Goal: Find specific page/section: Find specific page/section

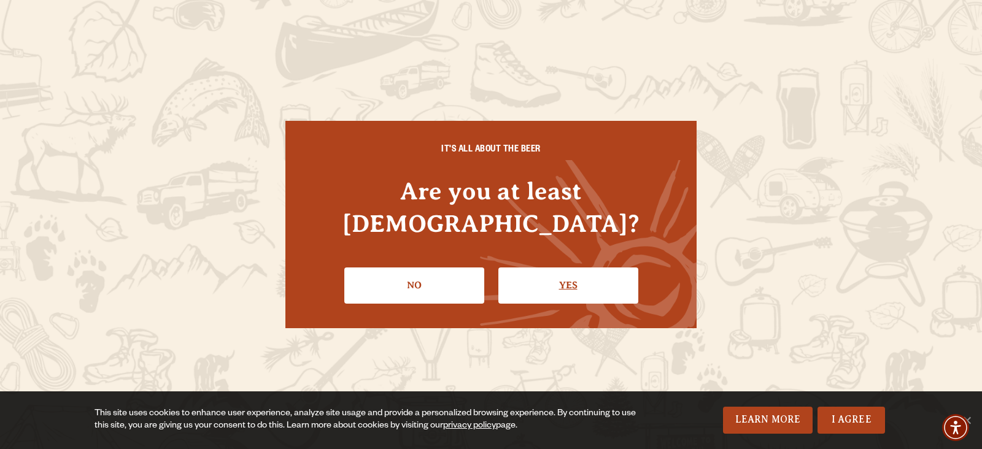
click at [565, 269] on link "Yes" at bounding box center [568, 286] width 140 height 36
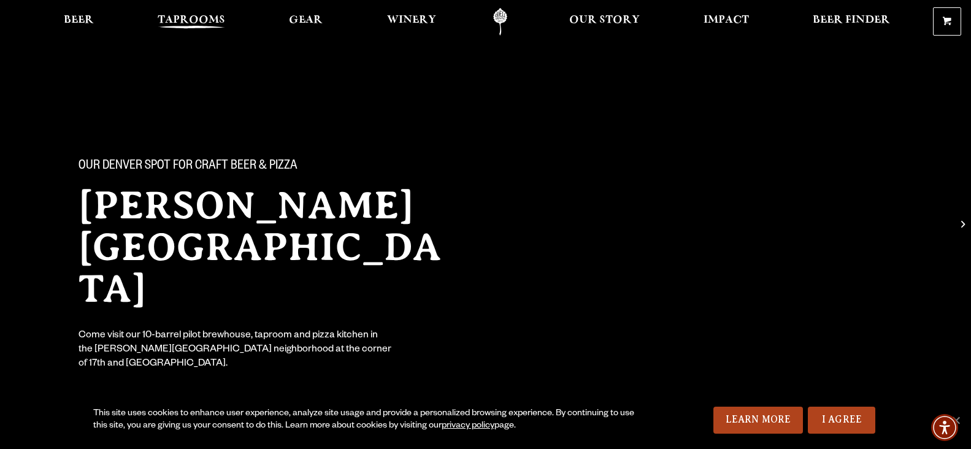
click at [180, 20] on span "Taprooms" at bounding box center [191, 20] width 67 height 10
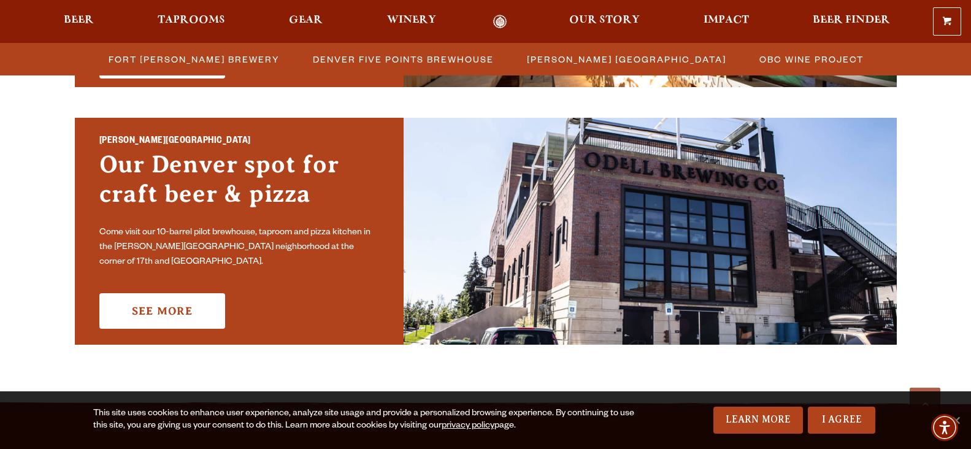
scroll to position [871, 0]
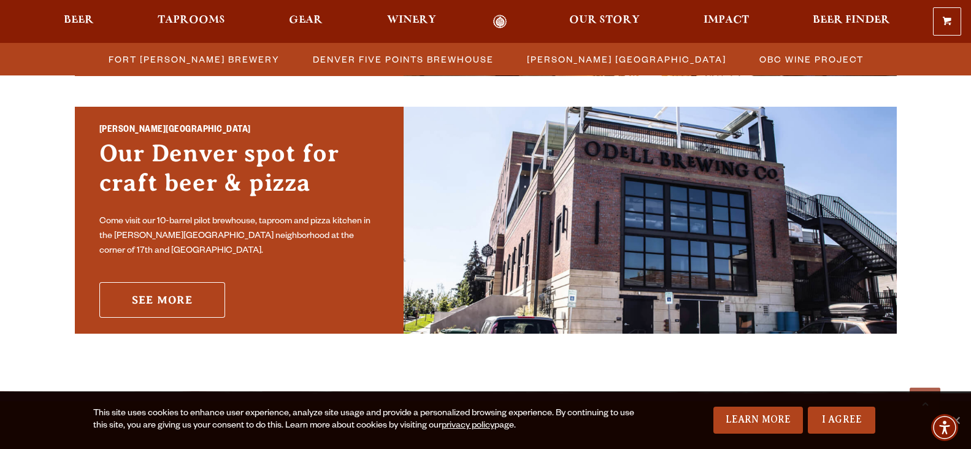
click at [177, 299] on link "See More" at bounding box center [162, 300] width 126 height 36
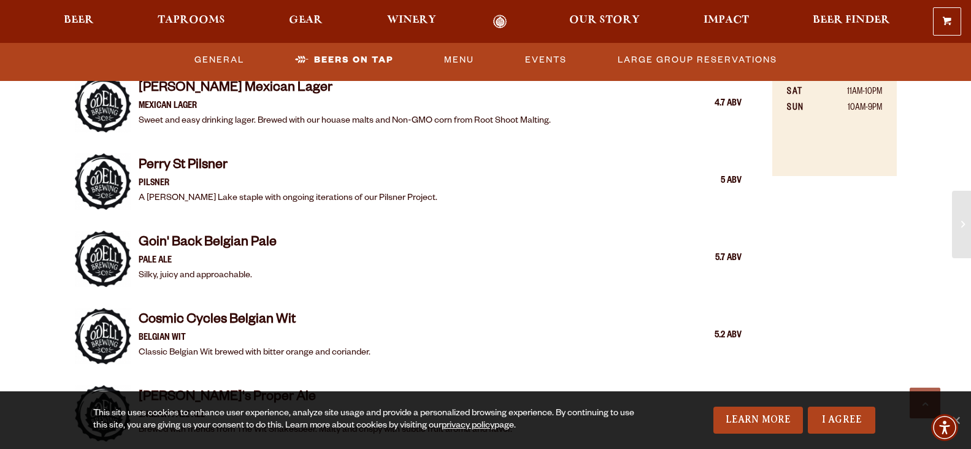
scroll to position [864, 0]
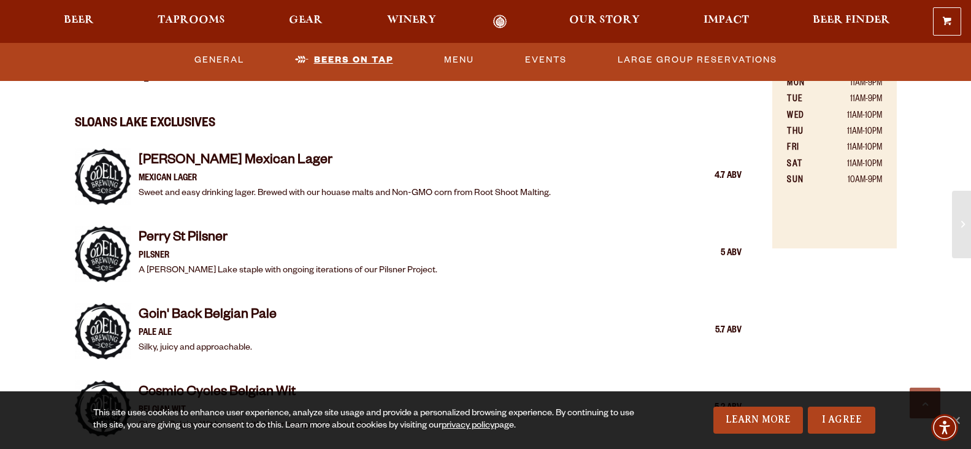
click at [353, 59] on link "Beers On Tap" at bounding box center [344, 60] width 108 height 28
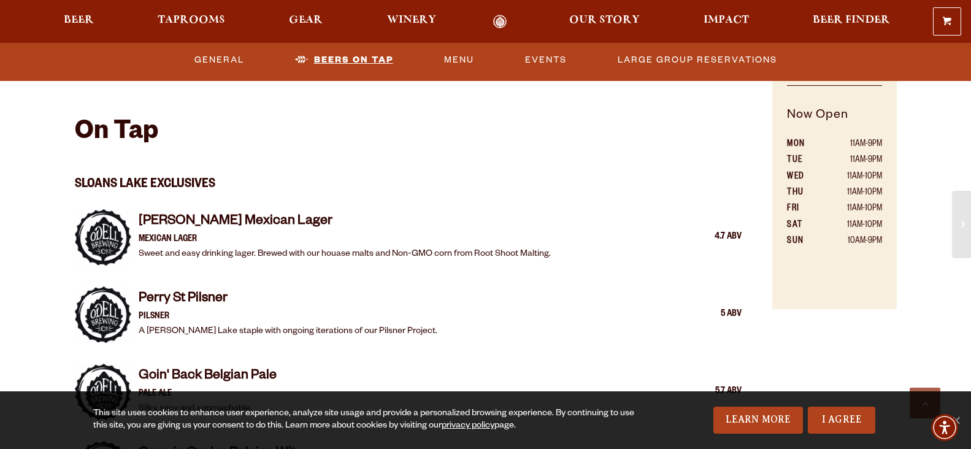
scroll to position [799, 0]
